Goal: Information Seeking & Learning: Check status

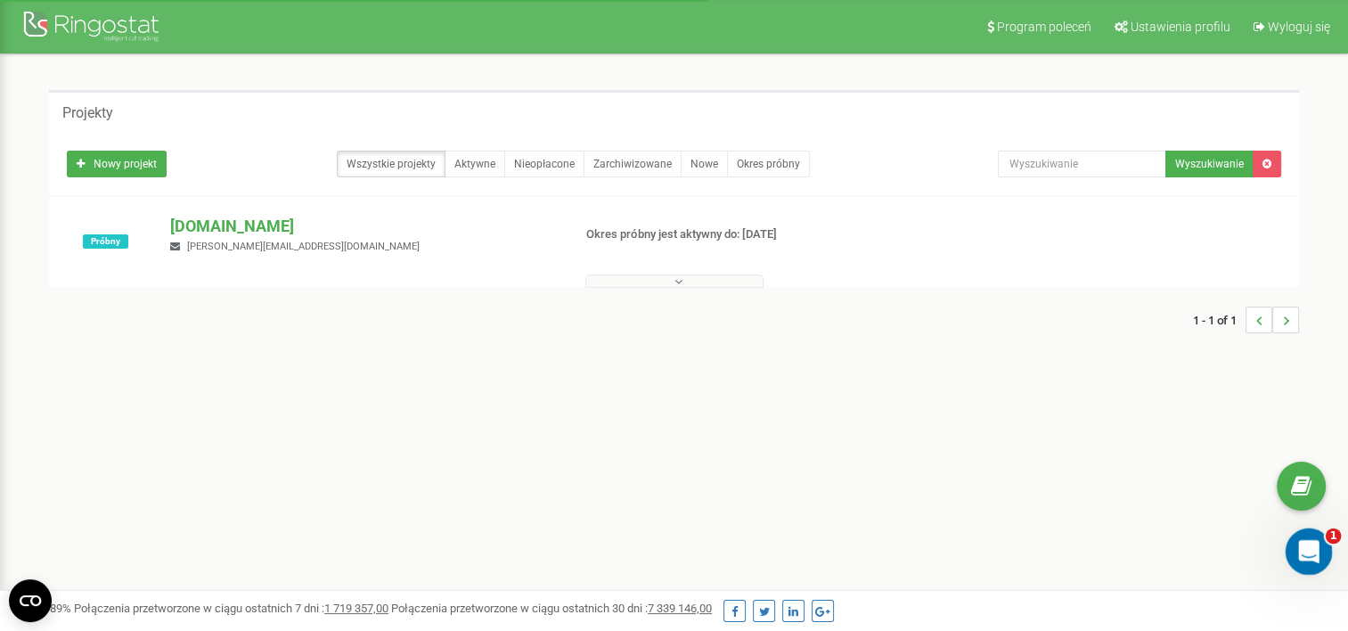
click at [1317, 555] on div "Otwórz komunikator Intercom" at bounding box center [1306, 548] width 59 height 59
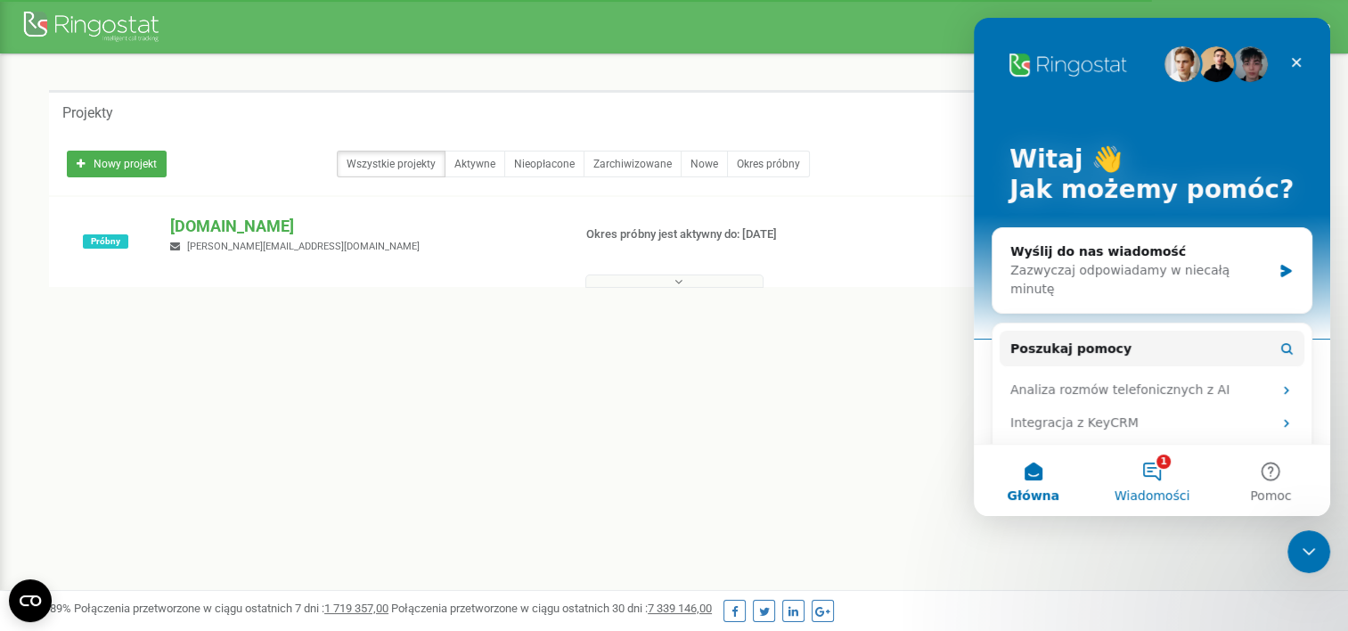
click at [1138, 485] on button "1 Wiadomości" at bounding box center [1151, 480] width 119 height 71
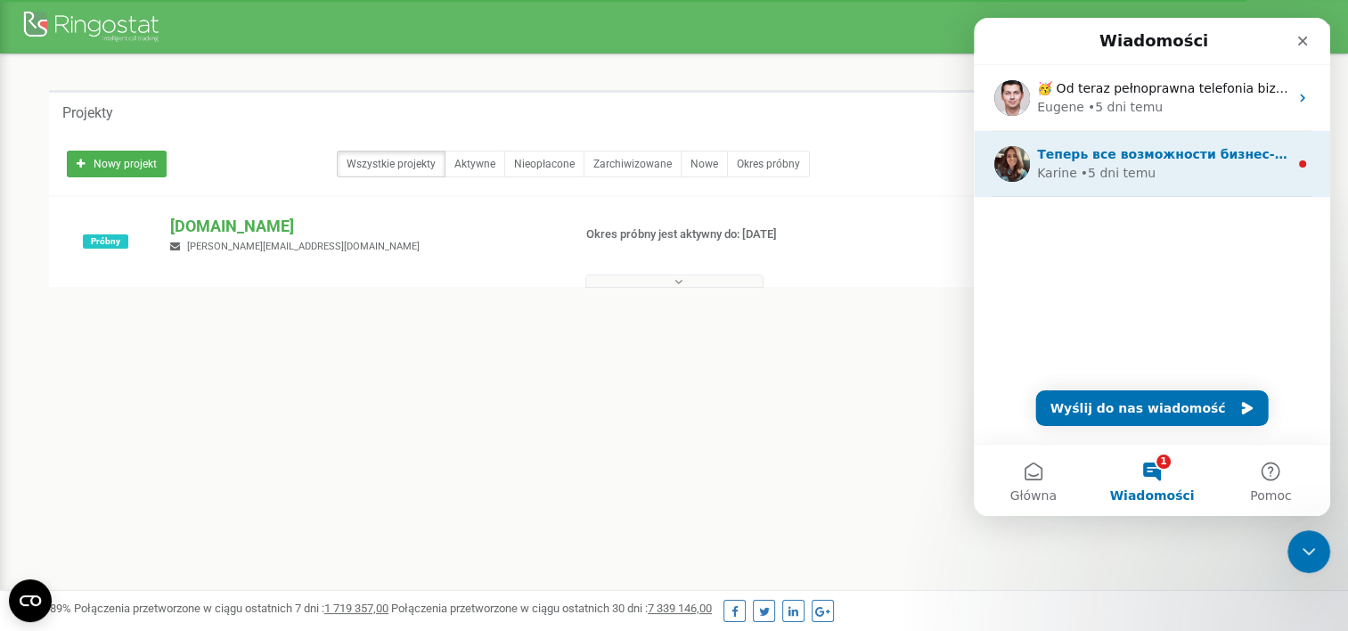
click at [1122, 170] on div "• 5 dni temu" at bounding box center [1118, 173] width 75 height 19
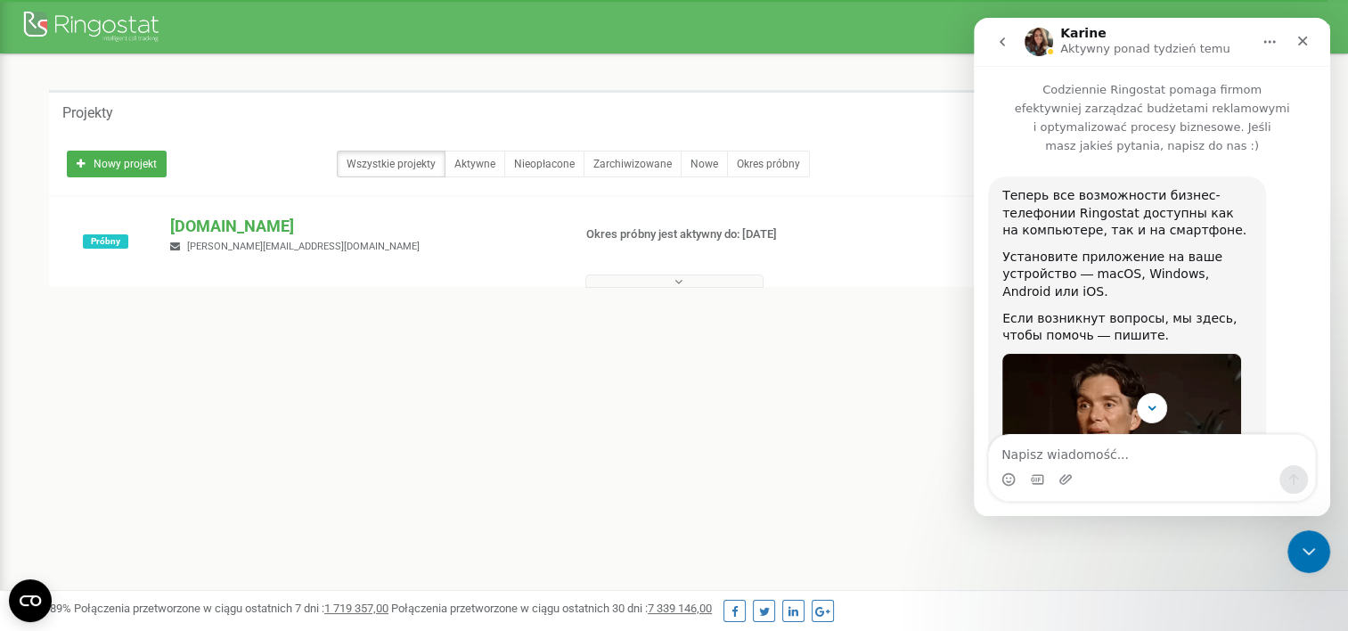
click at [761, 364] on div "Projekty Nowy projekt Wszystkie projekty Aktywne Nieopłacone Zarchiwizowane Now…" at bounding box center [673, 220] width 1321 height 332
click at [1302, 31] on div "Zamknij" at bounding box center [1303, 41] width 32 height 32
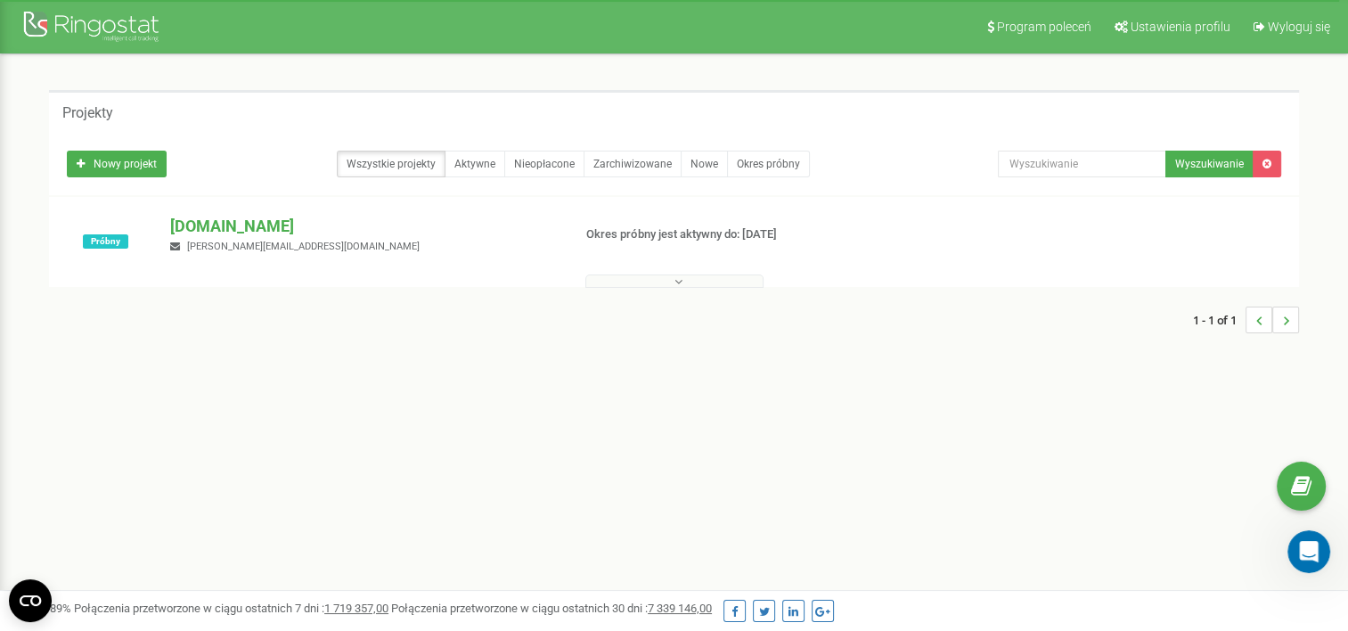
scroll to position [104, 0]
drag, startPoint x: 296, startPoint y: 239, endPoint x: 306, endPoint y: 240, distance: 9.8
click at [296, 240] on div "legaliscompany.com lesia.bigroup@gmail.com" at bounding box center [363, 234] width 413 height 39
click at [758, 284] on button at bounding box center [674, 280] width 178 height 13
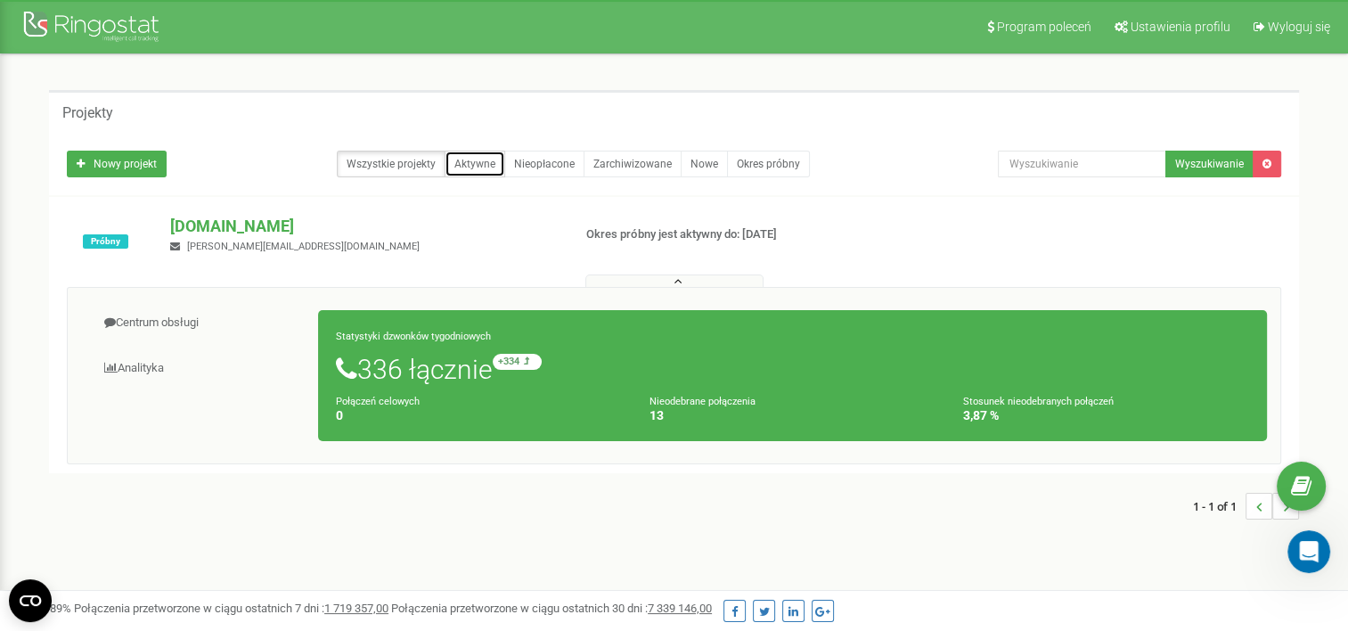
click at [477, 168] on link "Aktywne" at bounding box center [475, 164] width 61 height 27
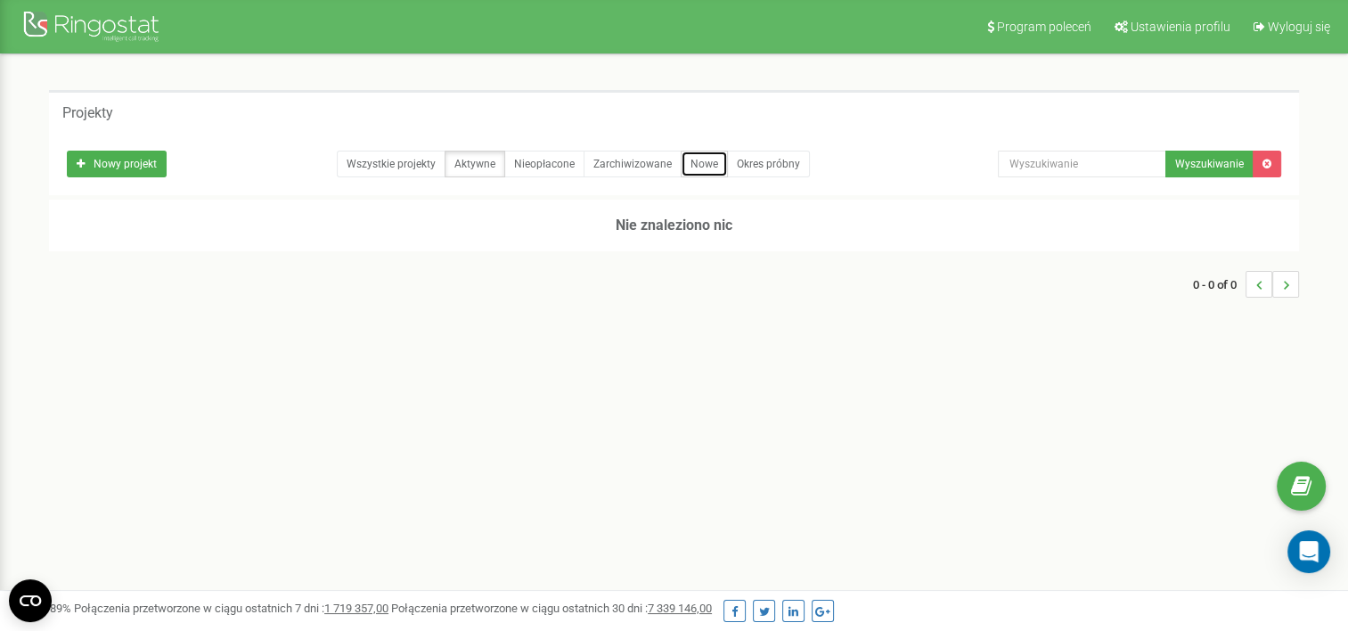
click at [700, 169] on link "Nowe" at bounding box center [704, 164] width 47 height 27
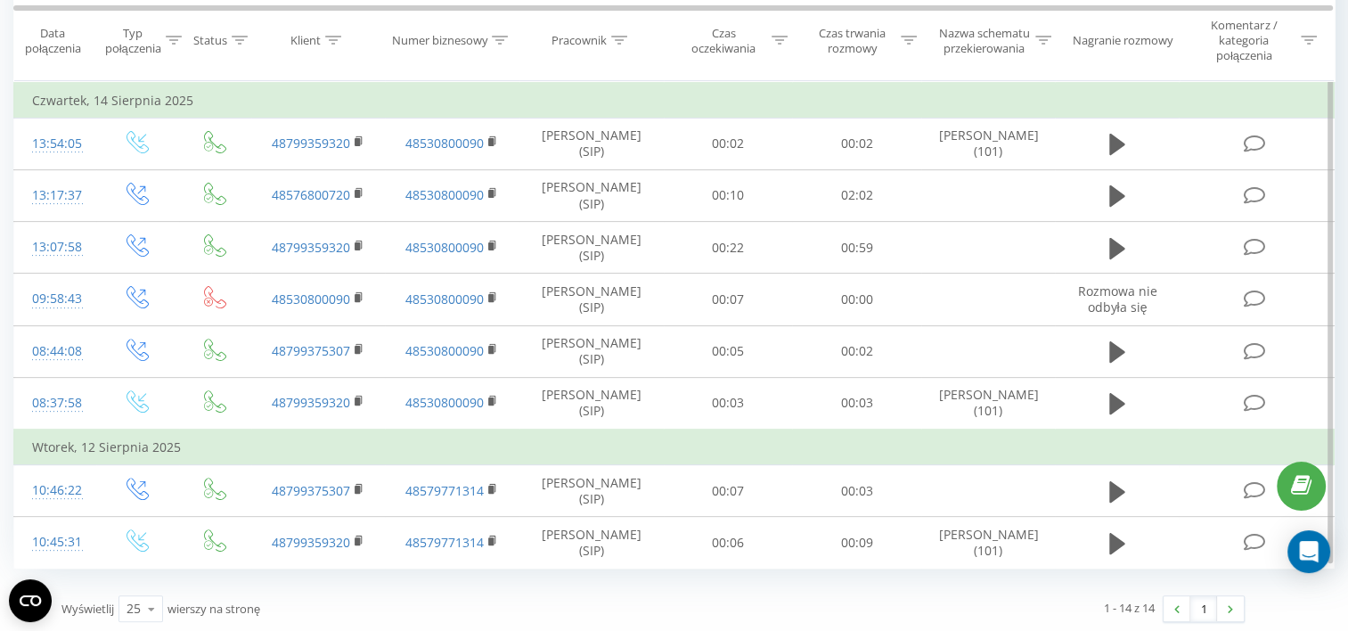
scroll to position [12, 0]
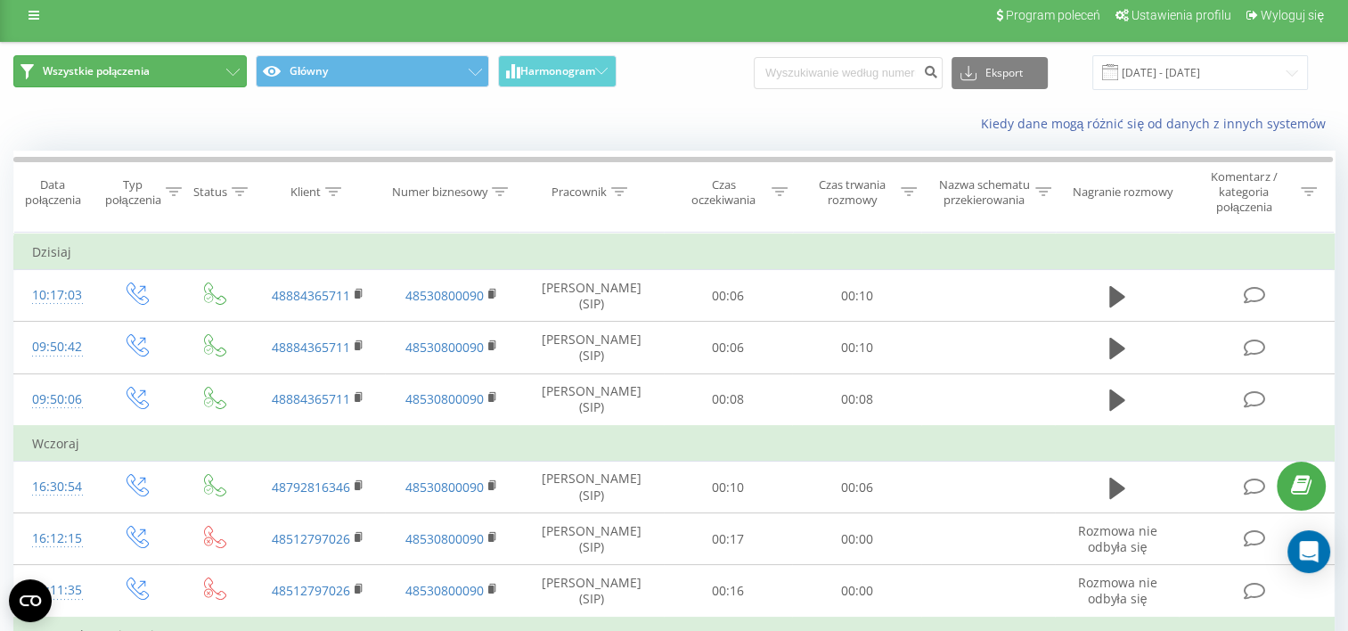
click at [217, 78] on button "Wszystkie połączenia" at bounding box center [129, 71] width 233 height 32
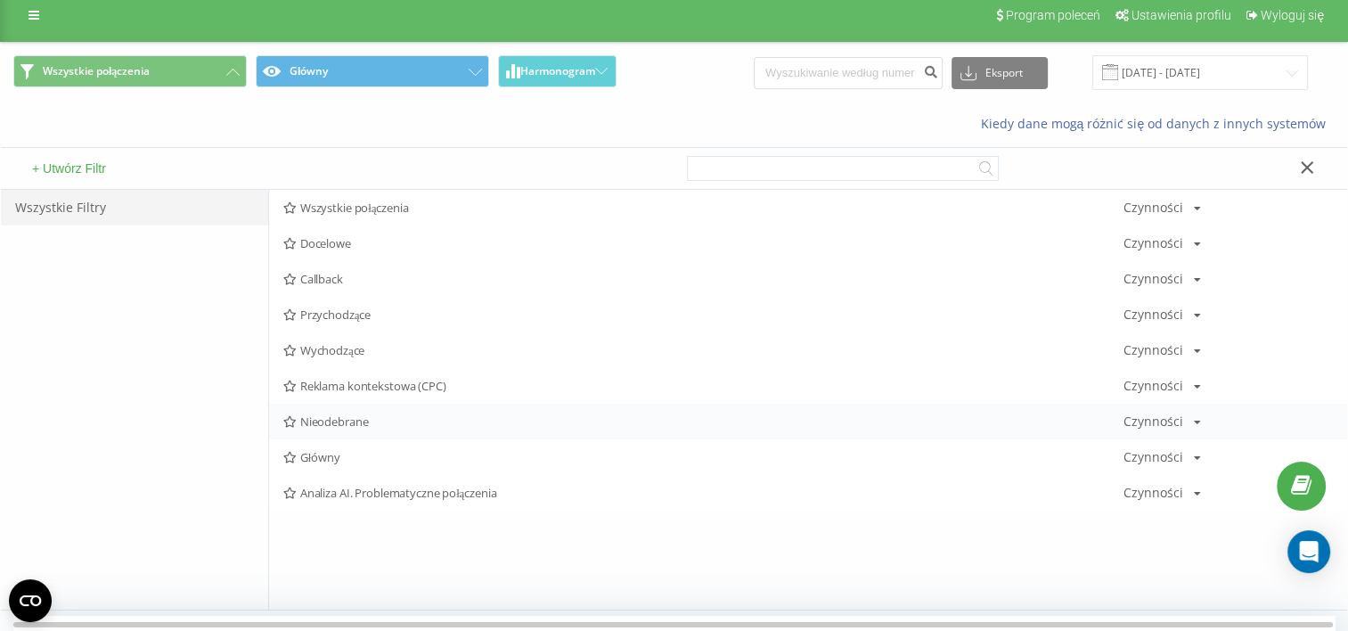
click at [346, 421] on span "Nieodebrane" at bounding box center [702, 421] width 839 height 12
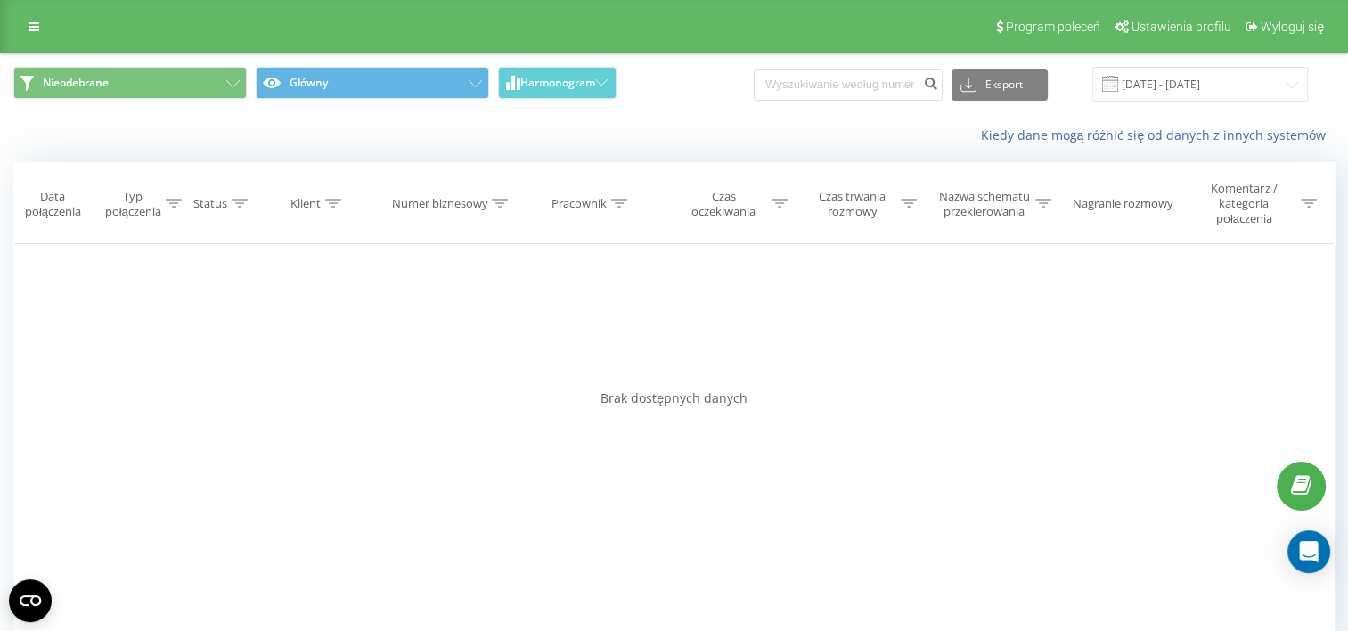
click at [399, 443] on div "Filtruj według warunków Jest równe Wprowadź wartość Anuluj OK Filtruj według wa…" at bounding box center [673, 444] width 1321 height 401
